Goal: Information Seeking & Learning: Learn about a topic

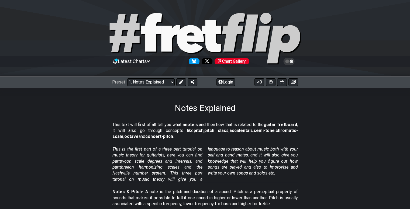
click at [169, 80] on select "Welcome to #fretflip! Initial Preset Custom Preset Minor Pentatonic Major Penta…" at bounding box center [150, 82] width 47 height 8
